Goal: Task Accomplishment & Management: Manage account settings

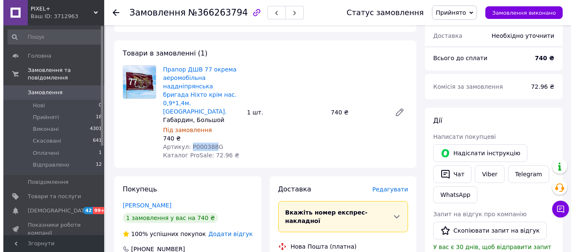
scroll to position [140, 0]
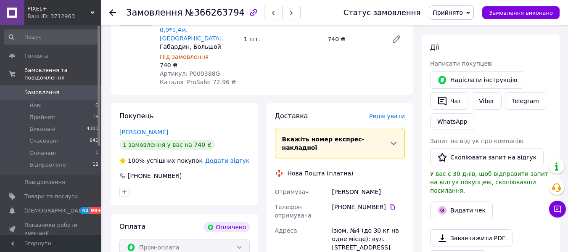
click at [393, 113] on span "Редагувати" at bounding box center [387, 116] width 36 height 7
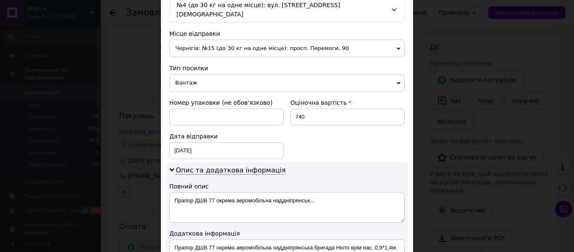
scroll to position [350, 0]
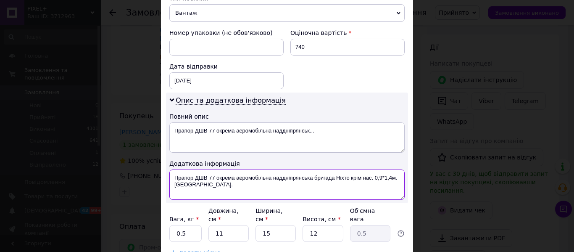
click at [172, 169] on textarea "Прапор ДШВ 77 окрема аеромобільна наддніпрянська бригада Ніхто крім нас. 0,9*1,…" at bounding box center [286, 184] width 235 height 30
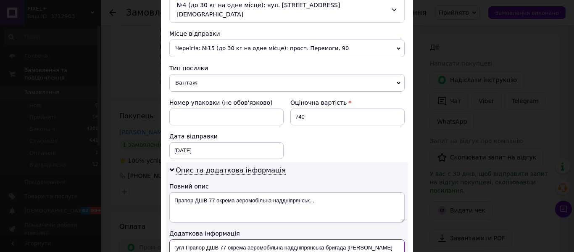
scroll to position [210, 0]
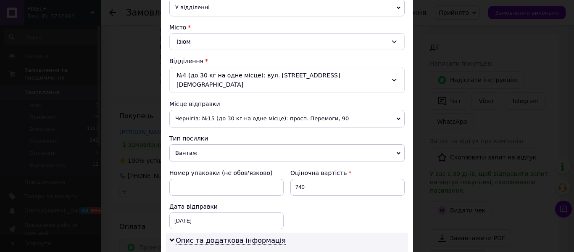
type textarea "гугл Прапор ДШВ 77 окрема аеромобільна наддніпрянська бригада [PERSON_NAME] крі…"
click at [331, 179] on input "740" at bounding box center [347, 187] width 114 height 17
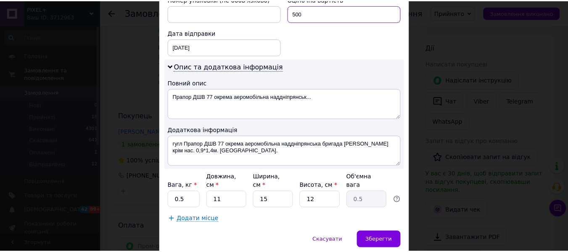
scroll to position [401, 0]
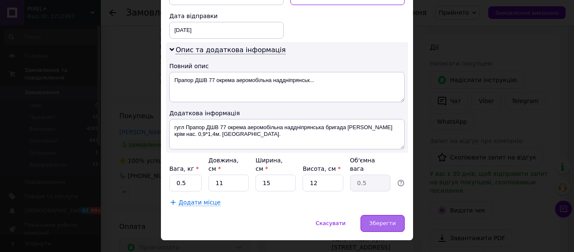
type input "500"
click at [387, 220] on span "Зберегти" at bounding box center [382, 223] width 26 height 6
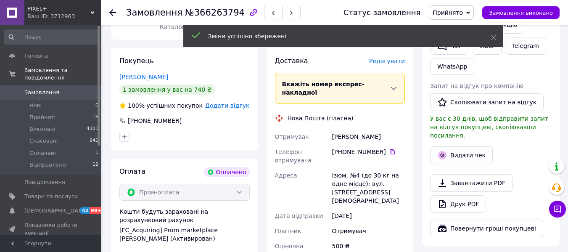
scroll to position [280, 0]
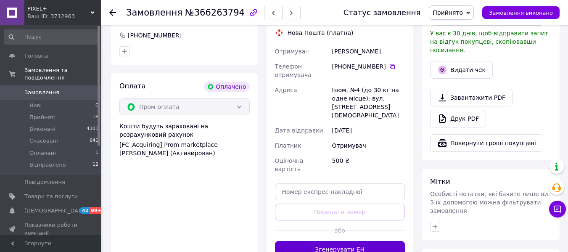
click at [349, 241] on button "Згенерувати ЕН" at bounding box center [340, 249] width 130 height 17
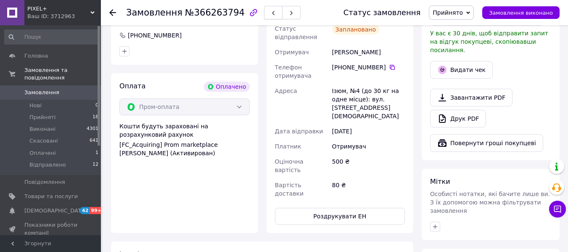
click at [271, 15] on icon "button" at bounding box center [273, 13] width 5 height 5
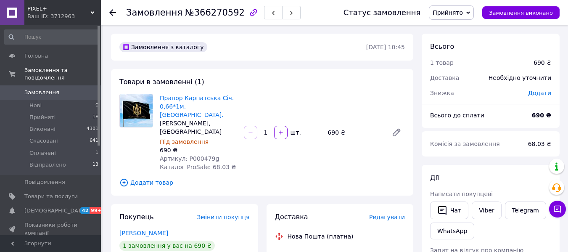
click at [386, 214] on span "Редагувати" at bounding box center [387, 217] width 36 height 7
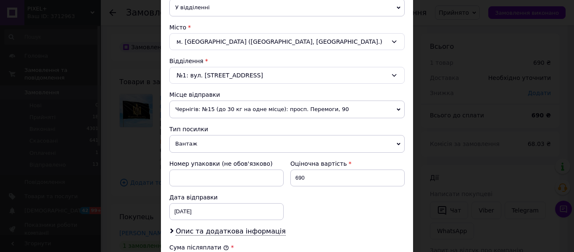
scroll to position [390, 0]
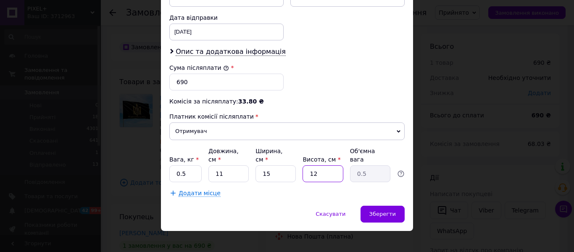
click at [316, 165] on input "12" at bounding box center [323, 173] width 40 height 17
type input "1"
type input "0.1"
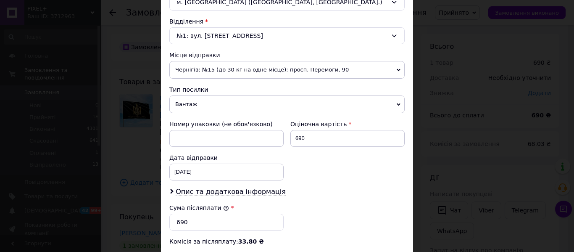
scroll to position [319, 0]
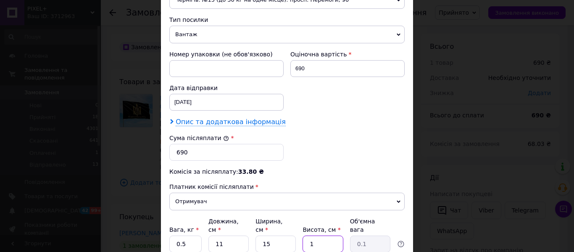
type input "1"
click at [214, 123] on span "Опис та додаткова інформація" at bounding box center [231, 122] width 110 height 8
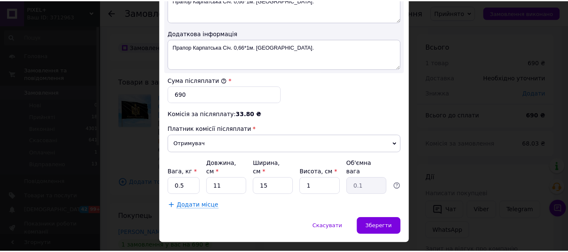
scroll to position [484, 0]
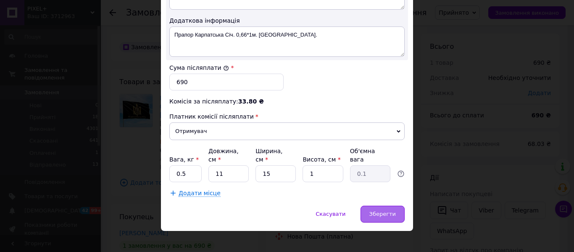
click at [377, 211] on span "Зберегти" at bounding box center [382, 214] width 26 height 6
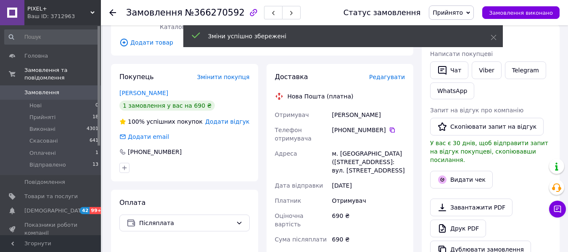
scroll to position [280, 0]
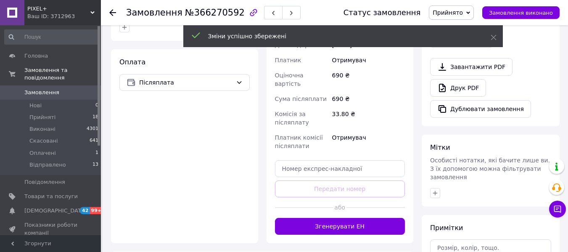
drag, startPoint x: 350, startPoint y: 203, endPoint x: 385, endPoint y: 167, distance: 49.6
click at [350, 218] on button "Згенерувати ЕН" at bounding box center [340, 226] width 130 height 17
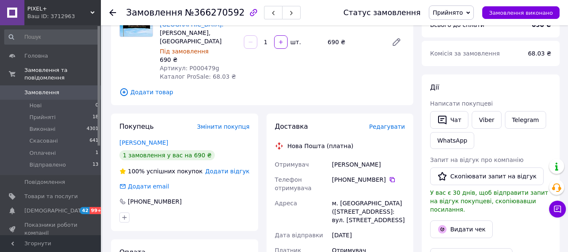
scroll to position [70, 0]
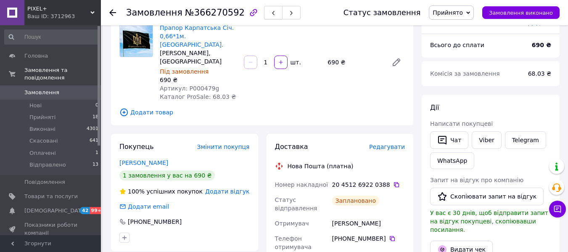
click at [271, 15] on icon "button" at bounding box center [273, 13] width 5 height 5
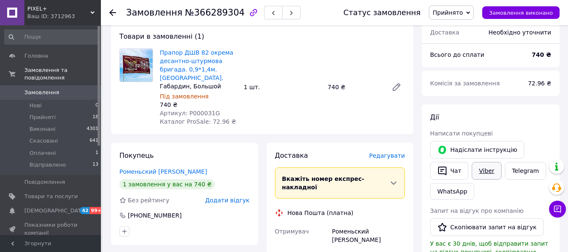
click at [483, 172] on link "Viber" at bounding box center [486, 171] width 29 height 18
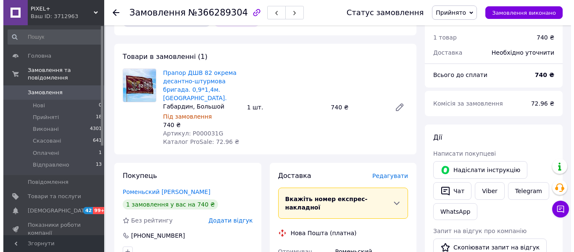
scroll to position [70, 0]
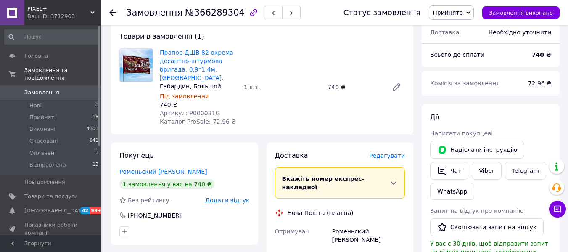
click at [387, 152] on span "Редагувати" at bounding box center [387, 155] width 36 height 7
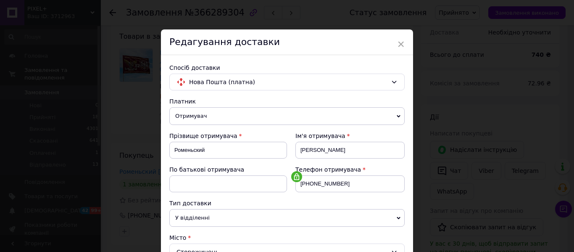
scroll to position [350, 0]
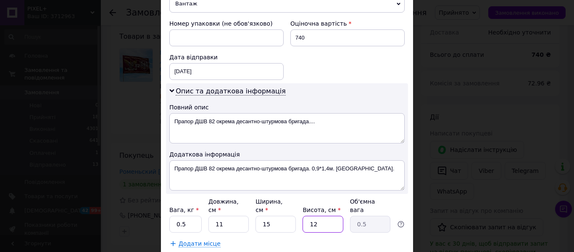
click at [314, 216] on input "12" at bounding box center [323, 224] width 40 height 17
type input "1"
type input "0.1"
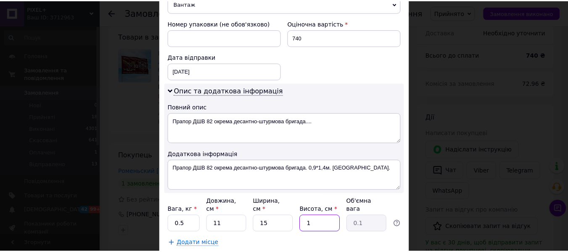
scroll to position [401, 0]
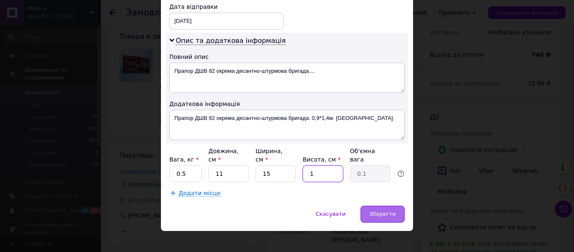
type input "1"
click at [387, 211] on span "Зберегти" at bounding box center [382, 214] width 26 height 6
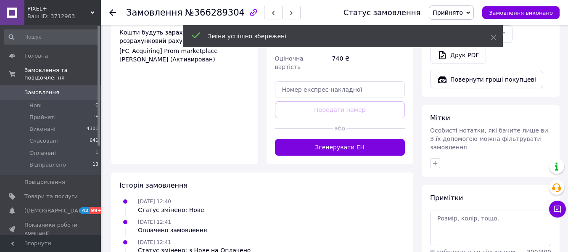
scroll to position [350, 0]
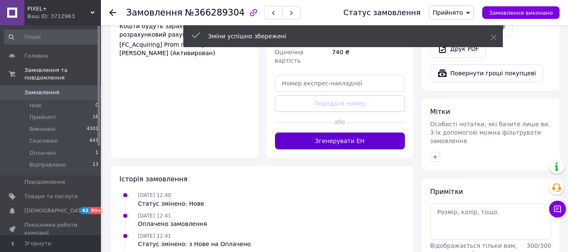
click at [348, 132] on button "Згенерувати ЕН" at bounding box center [340, 140] width 130 height 17
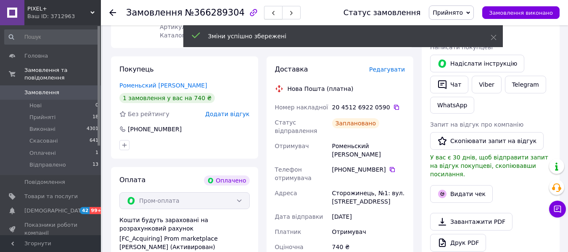
scroll to position [140, 0]
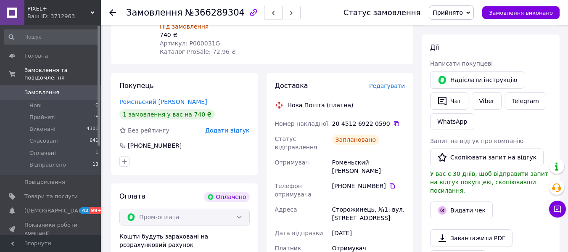
click at [271, 12] on icon "button" at bounding box center [273, 13] width 5 height 5
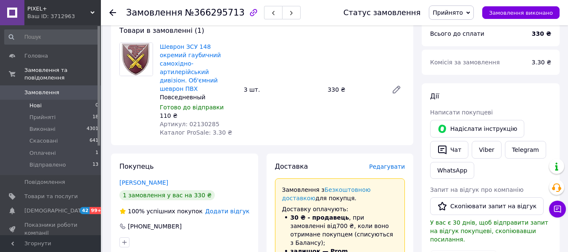
scroll to position [70, 0]
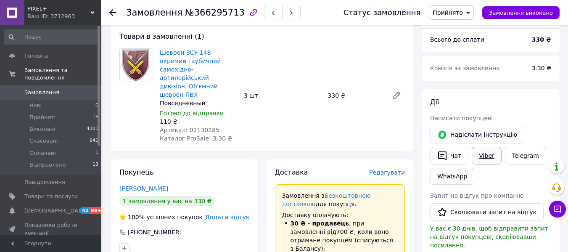
click at [483, 153] on link "Viber" at bounding box center [486, 156] width 29 height 18
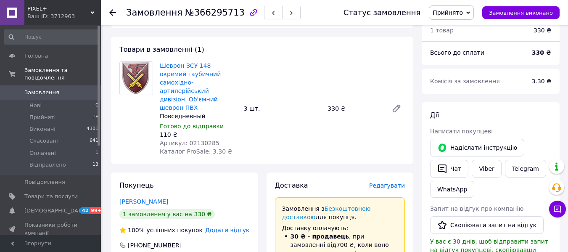
scroll to position [140, 0]
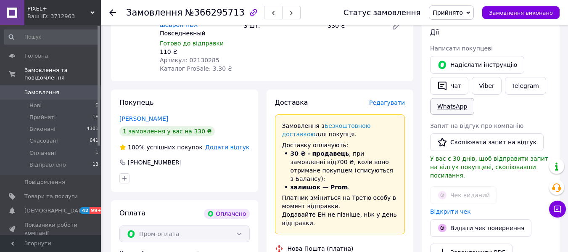
click at [458, 105] on link "WhatsApp" at bounding box center [452, 106] width 44 height 17
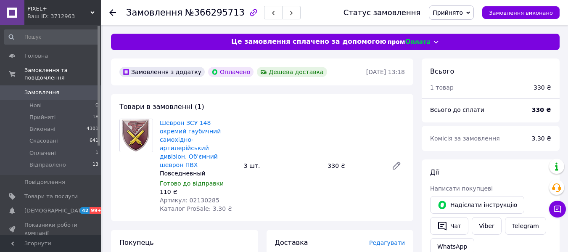
click at [42, 89] on span "Замовлення" at bounding box center [41, 93] width 35 height 8
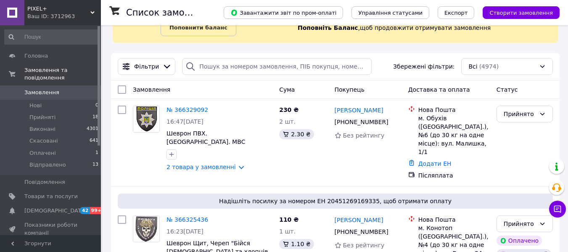
scroll to position [70, 0]
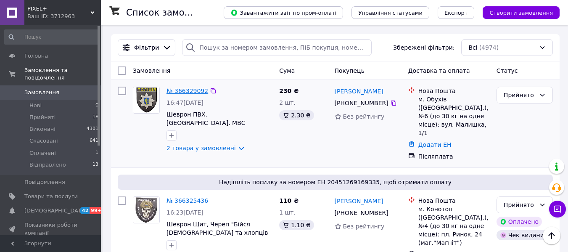
click at [189, 92] on link "№ 366329092" at bounding box center [187, 90] width 42 height 7
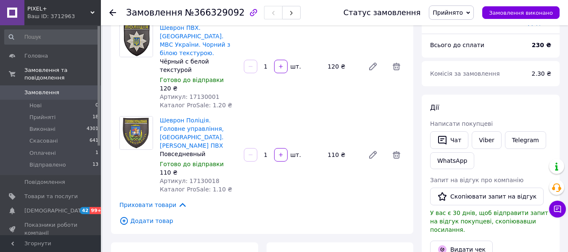
click at [195, 177] on span "Артикул: 17130018" at bounding box center [190, 180] width 60 height 7
copy span "17130018"
click at [197, 93] on span "Артикул: 17130001" at bounding box center [190, 96] width 60 height 7
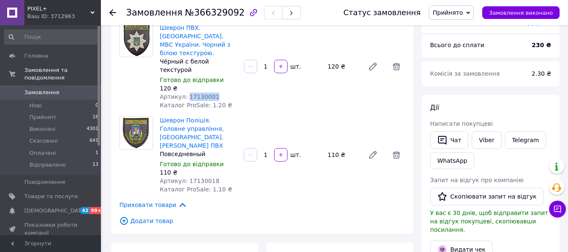
copy span "17130001"
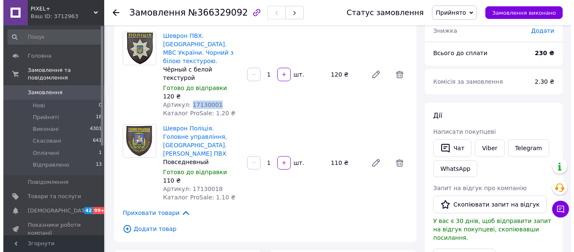
scroll to position [140, 0]
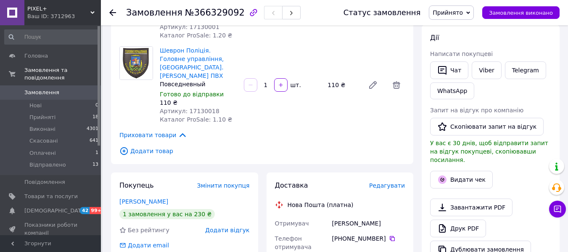
click at [388, 182] on span "Редагувати" at bounding box center [387, 185] width 36 height 7
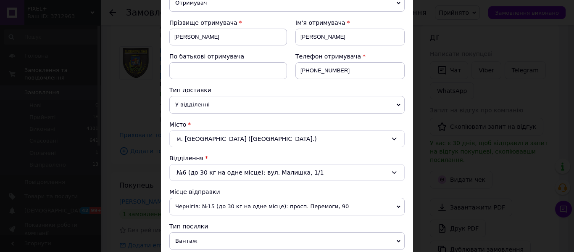
scroll to position [210, 0]
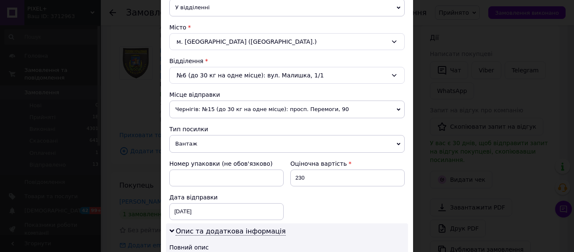
click at [193, 144] on span "Вантаж" at bounding box center [286, 144] width 235 height 18
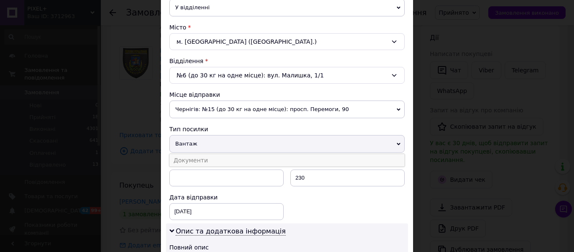
click at [199, 158] on li "Документи" at bounding box center [286, 160] width 235 height 13
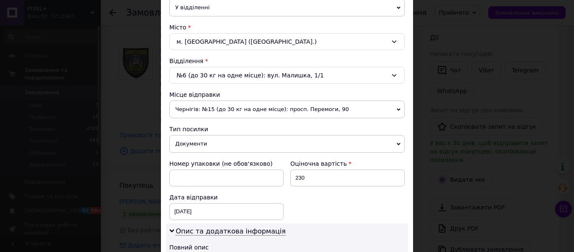
scroll to position [350, 0]
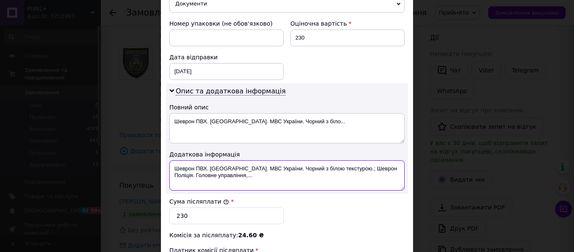
drag, startPoint x: 171, startPoint y: 167, endPoint x: 210, endPoint y: 164, distance: 38.3
click at [210, 164] on textarea "Шеврон ПВХ. Поліція. МВС України. Чорний з білою текстурою.; Шеврон Поліція. Го…" at bounding box center [286, 175] width 235 height 30
drag, startPoint x: 200, startPoint y: 164, endPoint x: 218, endPoint y: 174, distance: 20.0
click at [218, 174] on textarea "2=Поліція. МВС України. Чорний з білою текстурою.; Шеврон Поліція. Головне упра…" at bounding box center [286, 175] width 235 height 30
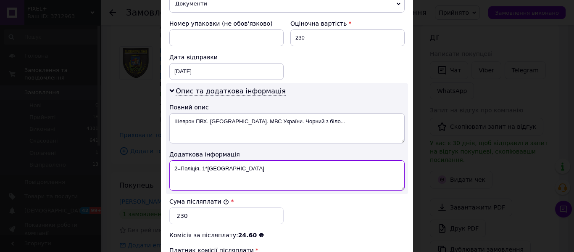
click at [180, 166] on textarea "2=Поліція. 1*Київська область" at bounding box center [286, 175] width 235 height 30
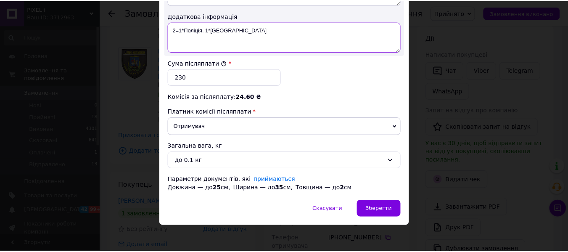
scroll to position [490, 0]
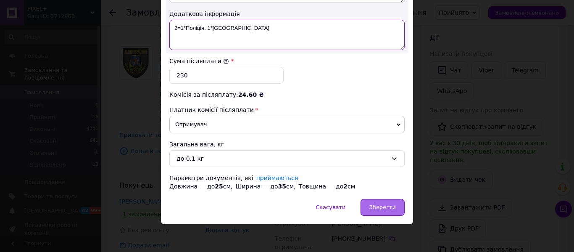
type textarea "2=1*Поліція. 1*Київська область"
click at [382, 204] on span "Зберегти" at bounding box center [382, 207] width 26 height 6
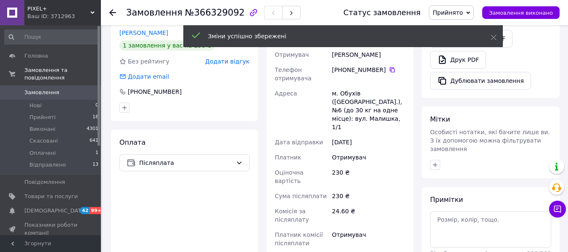
scroll to position [420, 0]
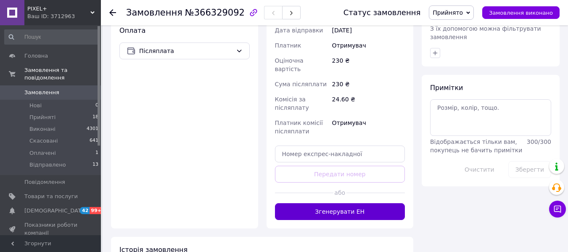
click at [352, 203] on button "Згенерувати ЕН" at bounding box center [340, 211] width 130 height 17
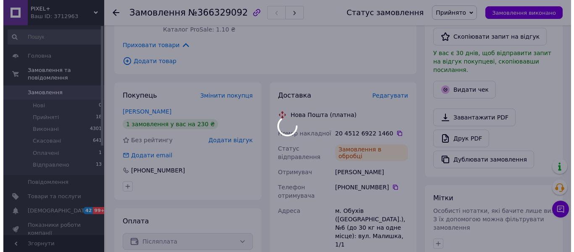
scroll to position [210, 0]
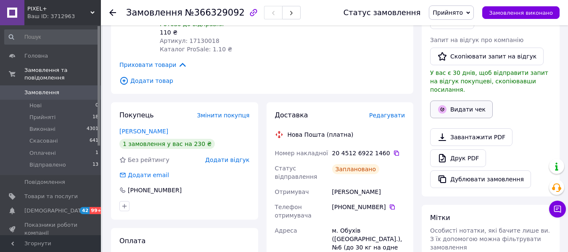
click at [468, 100] on button "Видати чек" at bounding box center [461, 109] width 63 height 18
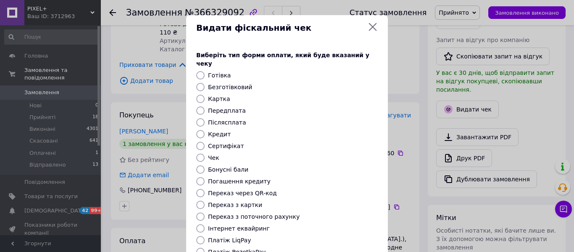
click at [216, 84] on label "Безготівковий" at bounding box center [230, 87] width 44 height 7
click at [205, 83] on input "Безготівковий" at bounding box center [200, 87] width 8 height 8
radio input "true"
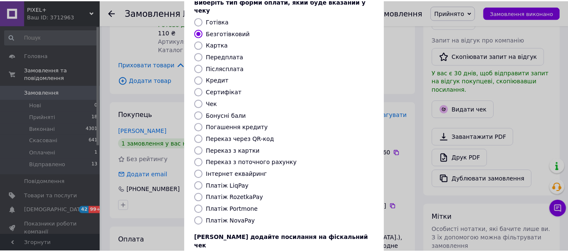
scroll to position [109, 0]
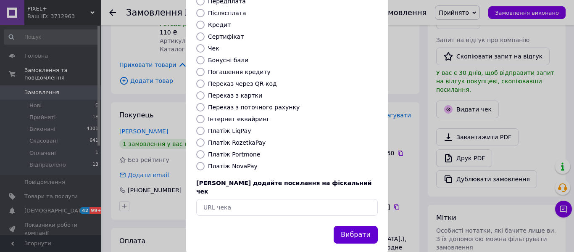
click at [366, 226] on button "Вибрати" at bounding box center [356, 235] width 44 height 18
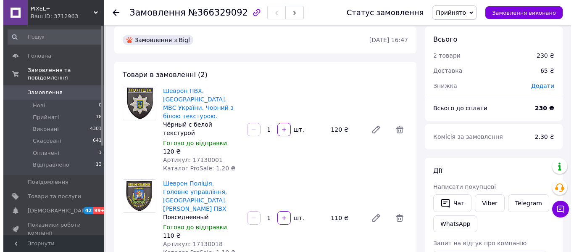
scroll to position [0, 0]
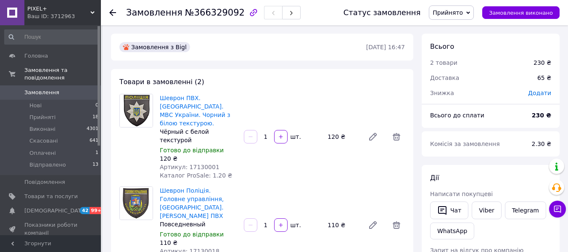
click at [40, 89] on span "Замовлення" at bounding box center [41, 93] width 35 height 8
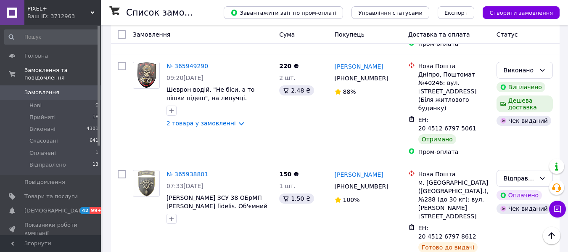
scroll to position [2308, 0]
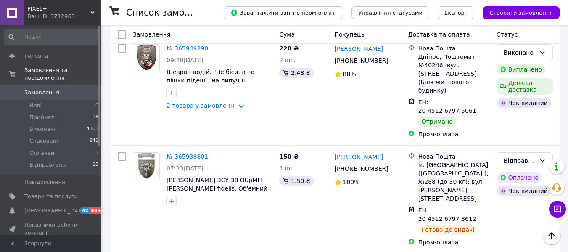
click at [525, 137] on li "Прийнято" at bounding box center [524, 139] width 55 height 15
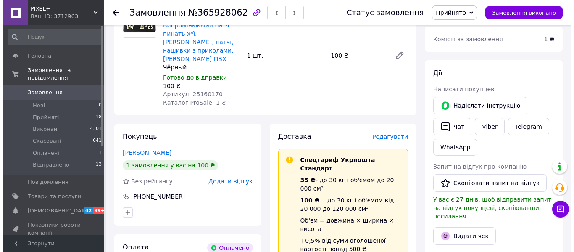
scroll to position [100, 0]
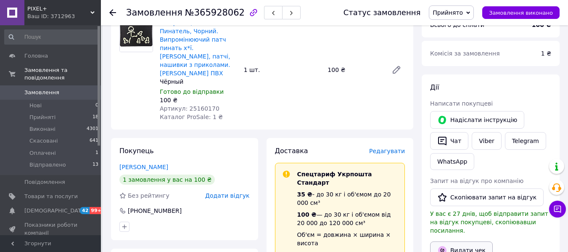
click at [473, 241] on button "Видати чек" at bounding box center [461, 250] width 63 height 18
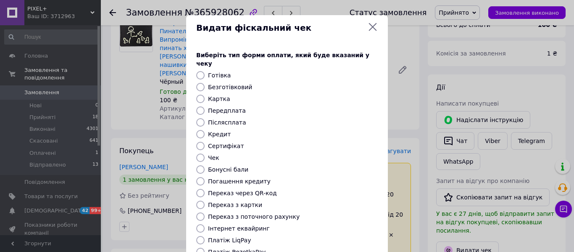
click at [206, 83] on div "Безготівковий" at bounding box center [292, 87] width 173 height 8
click at [222, 84] on label "Безготівковий" at bounding box center [230, 87] width 44 height 7
click at [205, 83] on input "Безготівковий" at bounding box center [200, 87] width 8 height 8
radio input "true"
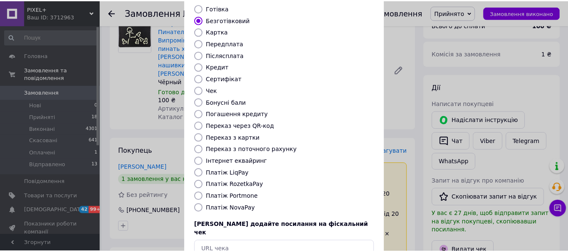
scroll to position [109, 0]
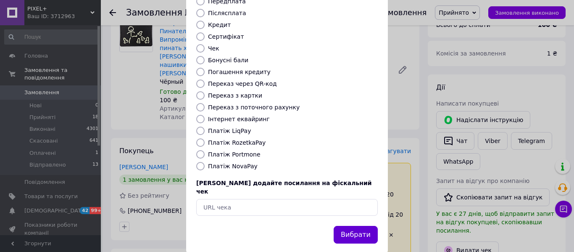
click at [352, 226] on button "Вибрати" at bounding box center [356, 235] width 44 height 18
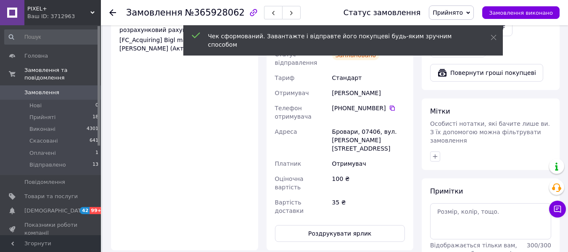
scroll to position [520, 0]
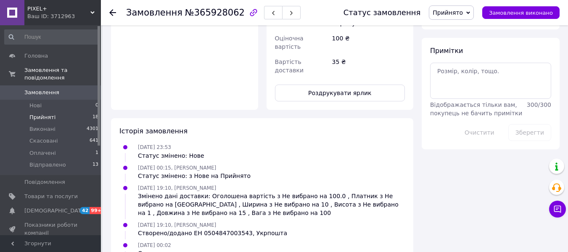
click at [46, 113] on span "Прийняті" at bounding box center [42, 117] width 26 height 8
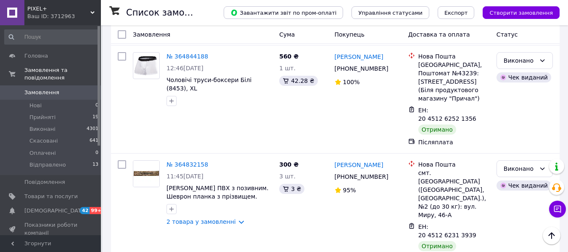
scroll to position [8676, 0]
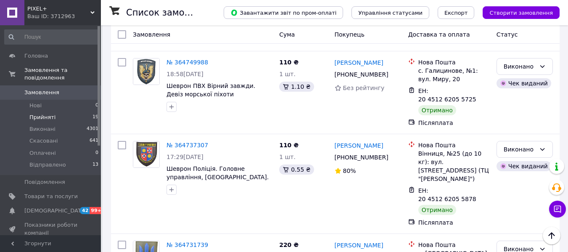
click at [47, 113] on span "Прийняті" at bounding box center [42, 117] width 26 height 8
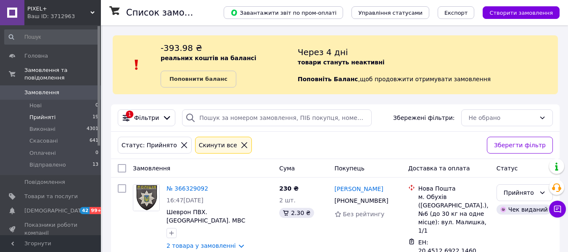
click at [214, 82] on b "Поповнити баланс" at bounding box center [198, 79] width 58 height 6
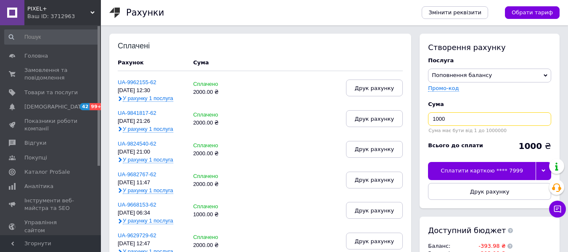
drag, startPoint x: 504, startPoint y: 117, endPoint x: 430, endPoint y: 119, distance: 74.0
click at [430, 119] on input "1000" at bounding box center [489, 118] width 123 height 13
click at [492, 172] on div "Сплатити карткою **** 7999" at bounding box center [482, 171] width 108 height 18
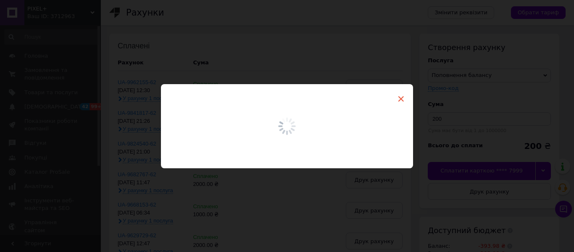
click at [399, 98] on span "×" at bounding box center [401, 99] width 8 height 14
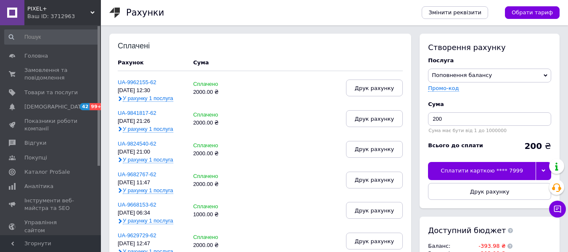
click at [459, 128] on div "Сума має бути від 1 до 1000000" at bounding box center [489, 130] width 123 height 5
click at [459, 121] on input "200" at bounding box center [489, 118] width 123 height 13
type input "2000"
click at [494, 170] on div "Сплатити карткою **** 7999" at bounding box center [482, 171] width 108 height 18
click at [471, 168] on div "Сплатити карткою **** 7999" at bounding box center [482, 171] width 108 height 18
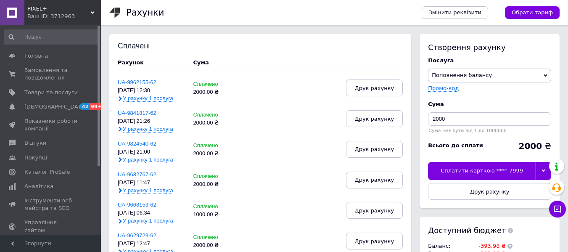
click at [491, 171] on div "Сплатити карткою **** 7999" at bounding box center [482, 171] width 108 height 18
click at [479, 121] on input "2000" at bounding box center [489, 118] width 123 height 13
